Goal: Task Accomplishment & Management: Use online tool/utility

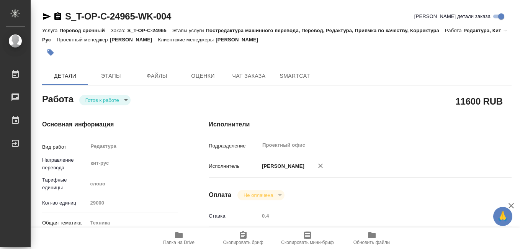
type textarea "x"
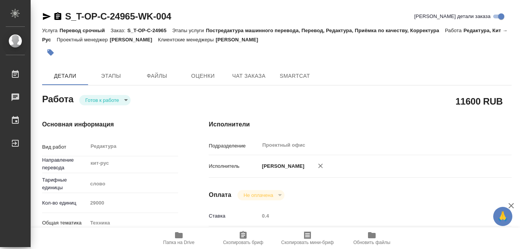
type textarea "x"
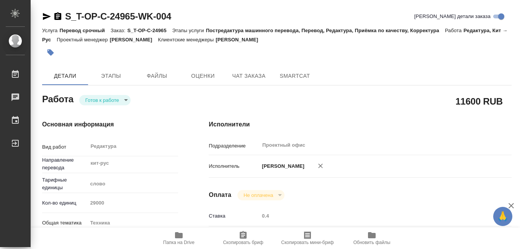
type textarea "x"
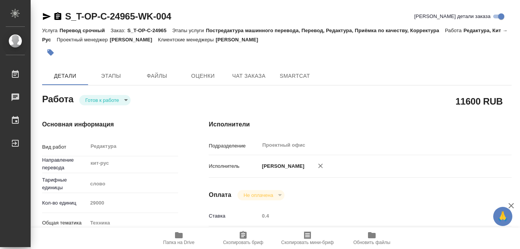
scroll to position [77, 0]
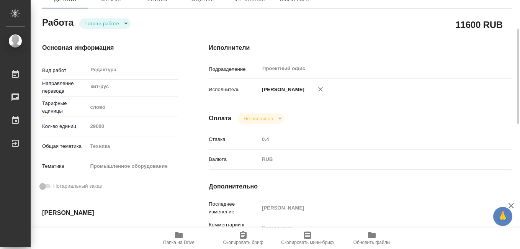
type textarea "x"
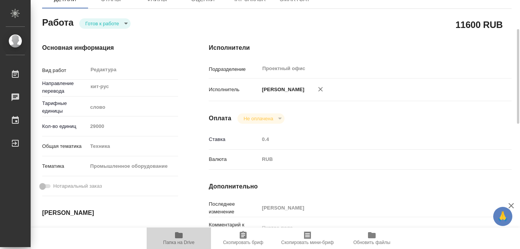
click at [179, 239] on icon "button" at bounding box center [178, 235] width 9 height 9
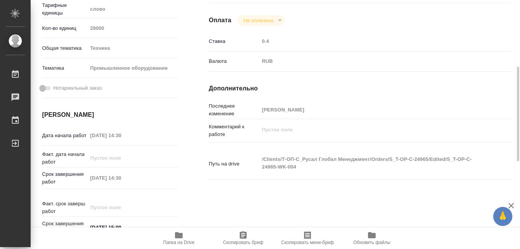
scroll to position [21, 0]
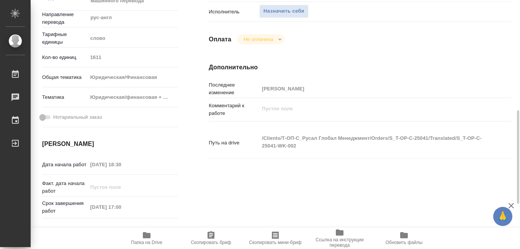
scroll to position [192, 0]
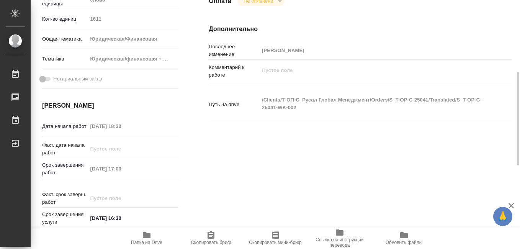
click at [149, 236] on icon "button" at bounding box center [147, 235] width 8 height 6
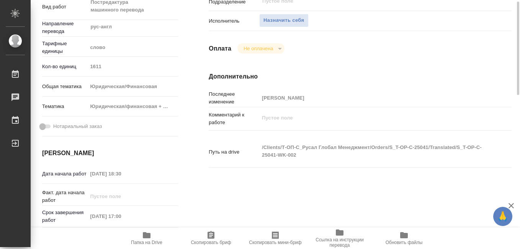
scroll to position [0, 0]
